Goal: Task Accomplishment & Management: Complete application form

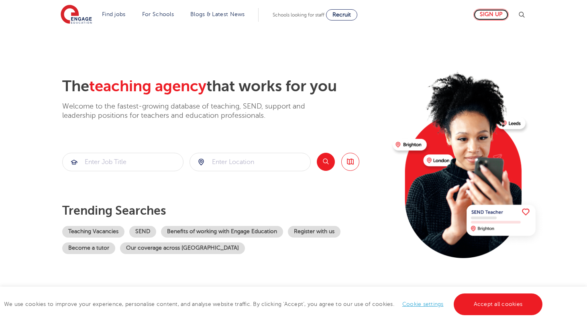
click at [494, 14] on link "Sign up" at bounding box center [490, 15] width 35 height 12
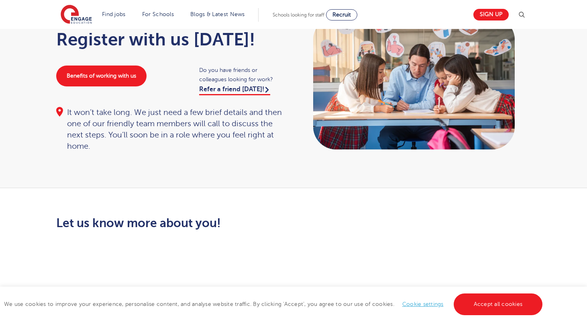
scroll to position [60, 0]
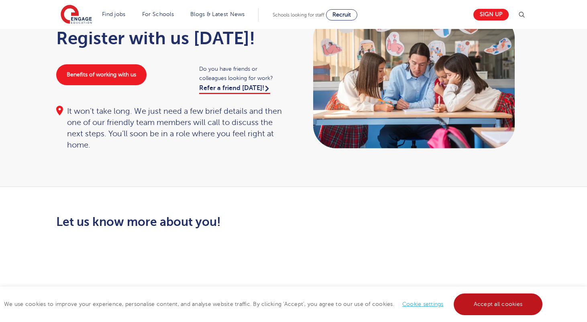
click at [512, 308] on link "Accept all cookies" at bounding box center [498, 304] width 89 height 22
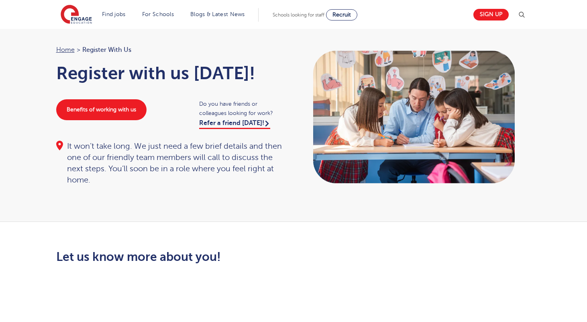
scroll to position [0, 0]
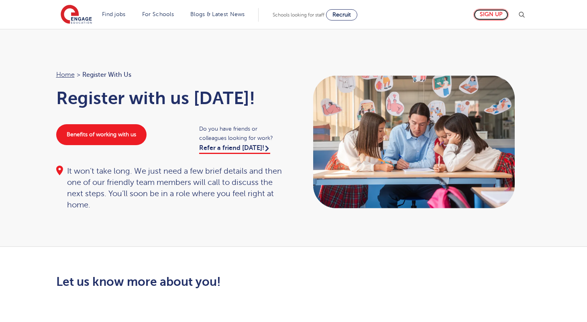
click at [487, 13] on link "Sign up" at bounding box center [490, 15] width 35 height 12
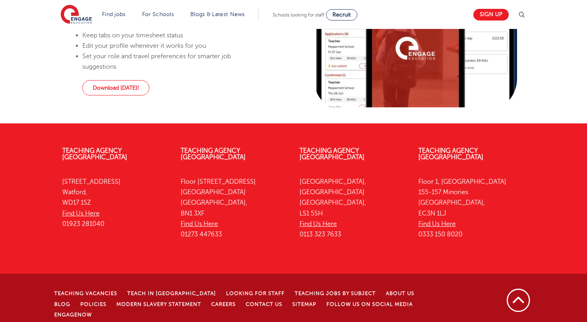
scroll to position [871, 0]
